Goal: Transaction & Acquisition: Obtain resource

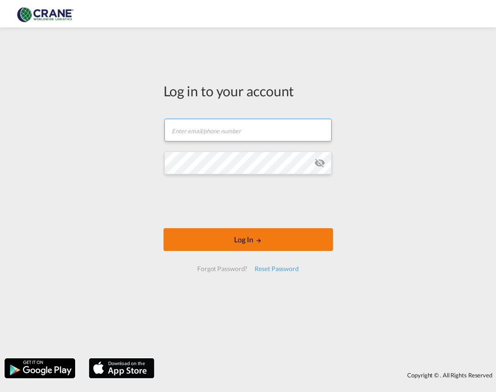
type input "[PERSON_NAME][EMAIL_ADDRESS][DOMAIN_NAME]"
click at [280, 238] on button "Log In" at bounding box center [249, 239] width 170 height 23
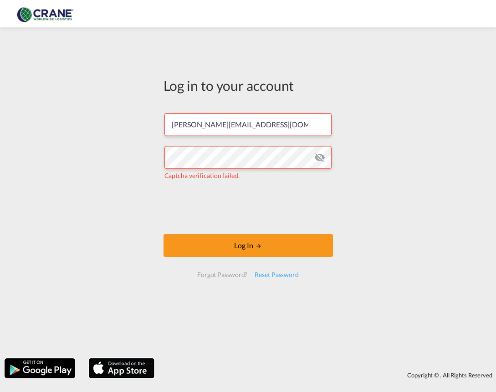
click at [317, 156] on md-icon "icon-eye-off" at bounding box center [319, 157] width 11 height 11
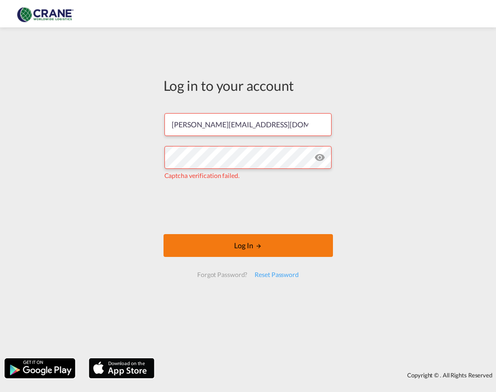
click at [236, 243] on button "Log In" at bounding box center [249, 245] width 170 height 23
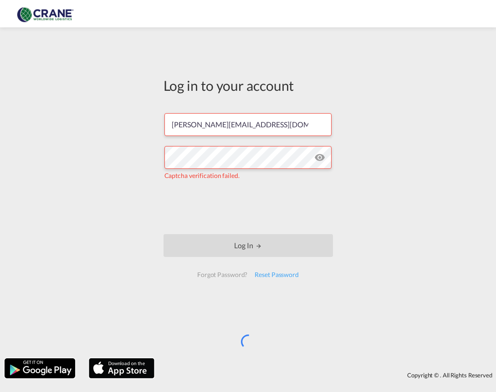
click at [319, 159] on md-icon "icon-eye-off" at bounding box center [319, 157] width 11 height 11
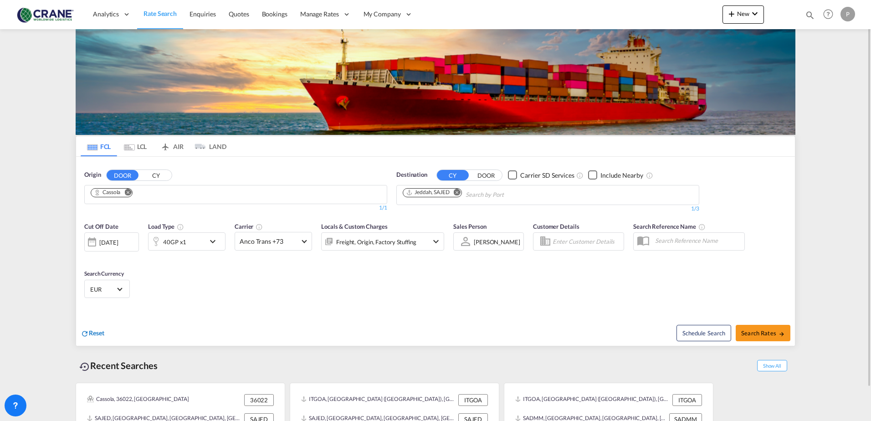
click at [96, 332] on span "Reset" at bounding box center [96, 333] width 15 height 8
click at [115, 195] on input "Chips input." at bounding box center [134, 195] width 87 height 15
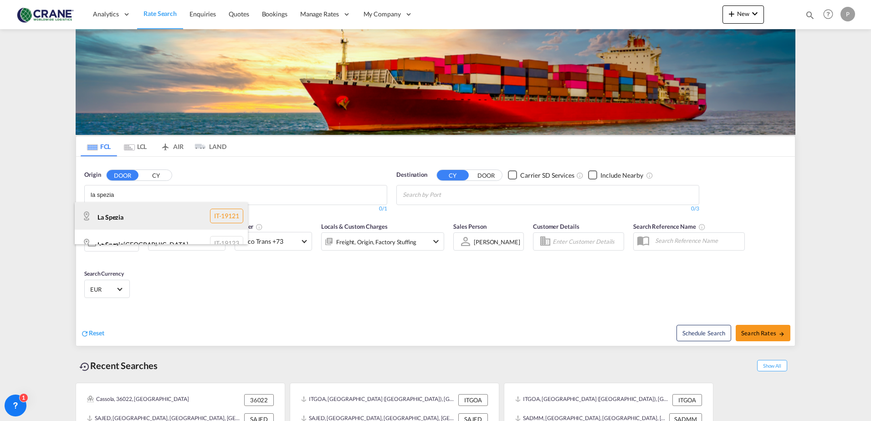
type input "la spezia"
click at [137, 221] on div "La Spezia IT-19121" at bounding box center [161, 215] width 173 height 27
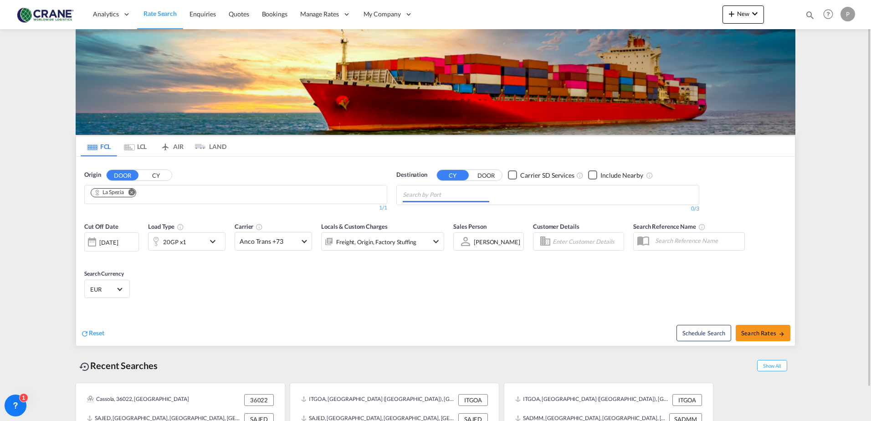
click at [428, 197] on input "Chips input." at bounding box center [446, 195] width 87 height 15
type input "douala"
click at [427, 213] on div "Douala [GEOGRAPHIC_DATA] CMDLA" at bounding box center [473, 215] width 173 height 27
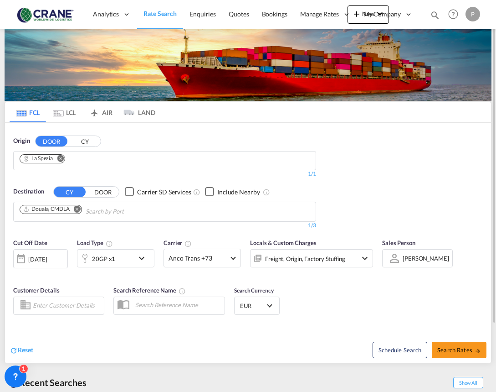
scroll to position [82, 0]
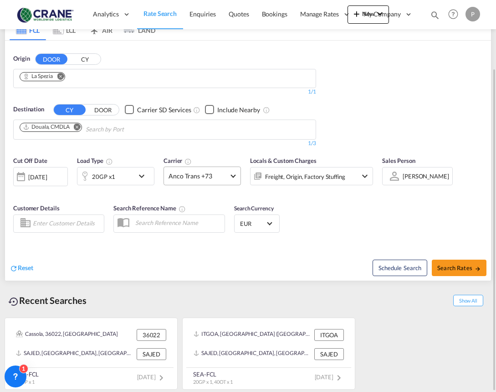
click at [212, 175] on span "Anco Trans +73" at bounding box center [198, 175] width 59 height 9
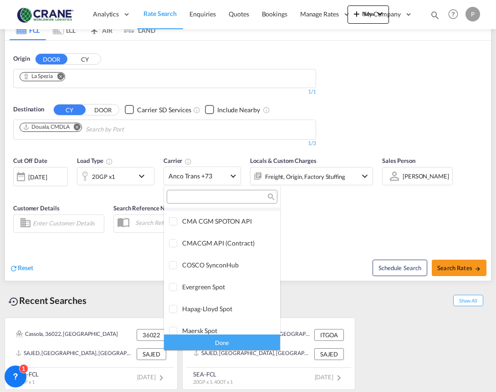
scroll to position [0, 0]
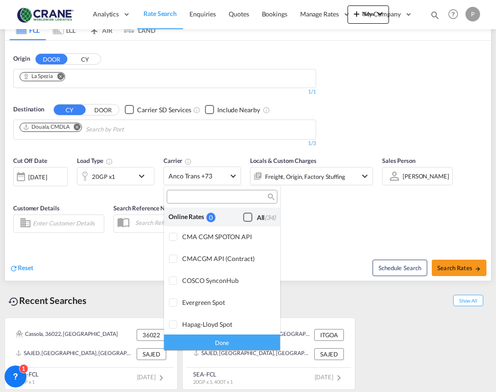
click at [243, 218] on div "Checkbox No Ink" at bounding box center [247, 216] width 9 height 9
click at [447, 271] on md-backdrop at bounding box center [248, 196] width 496 height 392
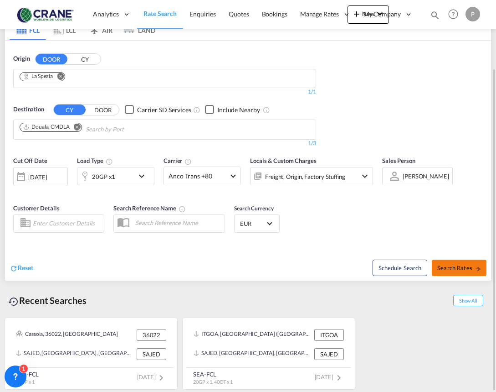
click at [451, 270] on span "Search Rates" at bounding box center [460, 267] width 44 height 7
type input "La Spezia to CMDLA / [DATE]"
